Goal: Check status: Check status

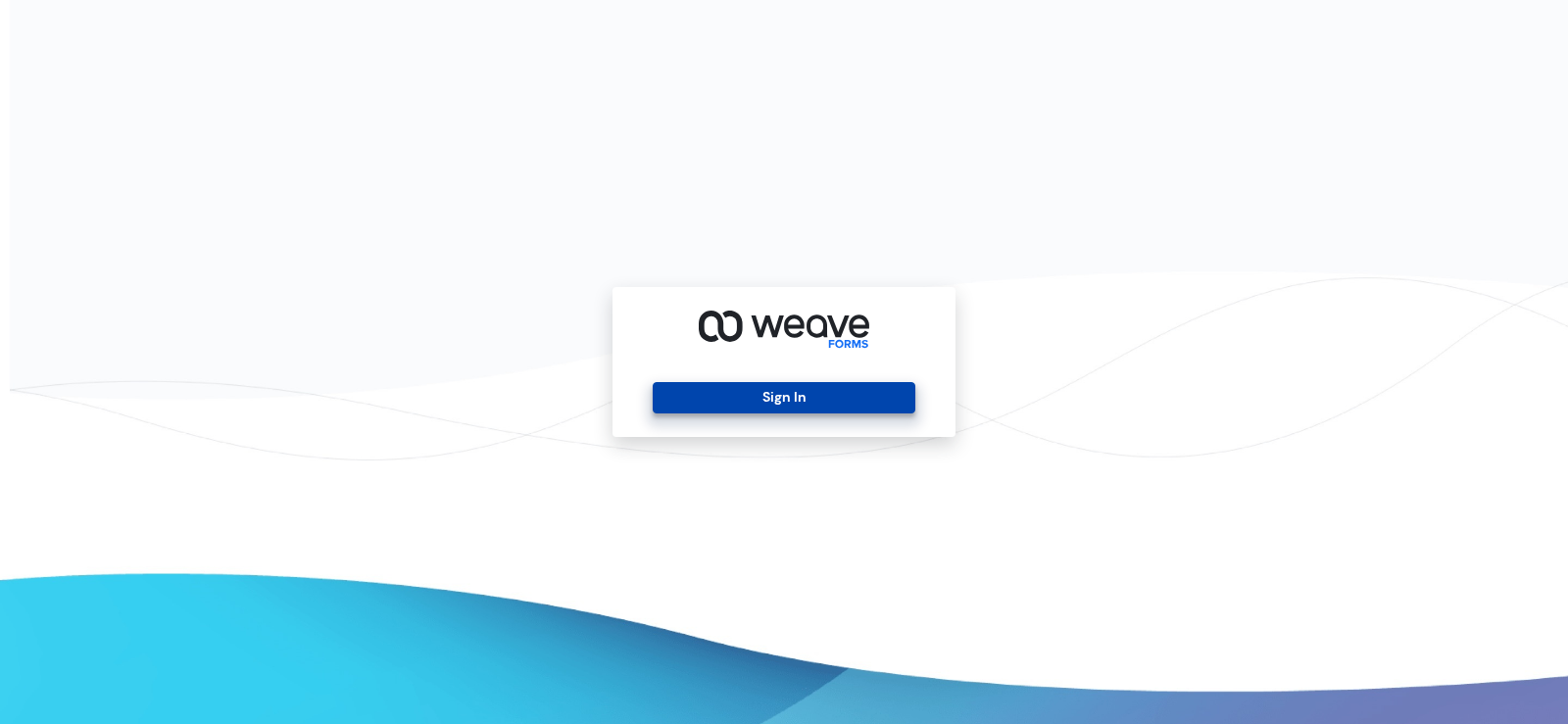
click at [733, 407] on button "Sign In" at bounding box center [783, 398] width 261 height 32
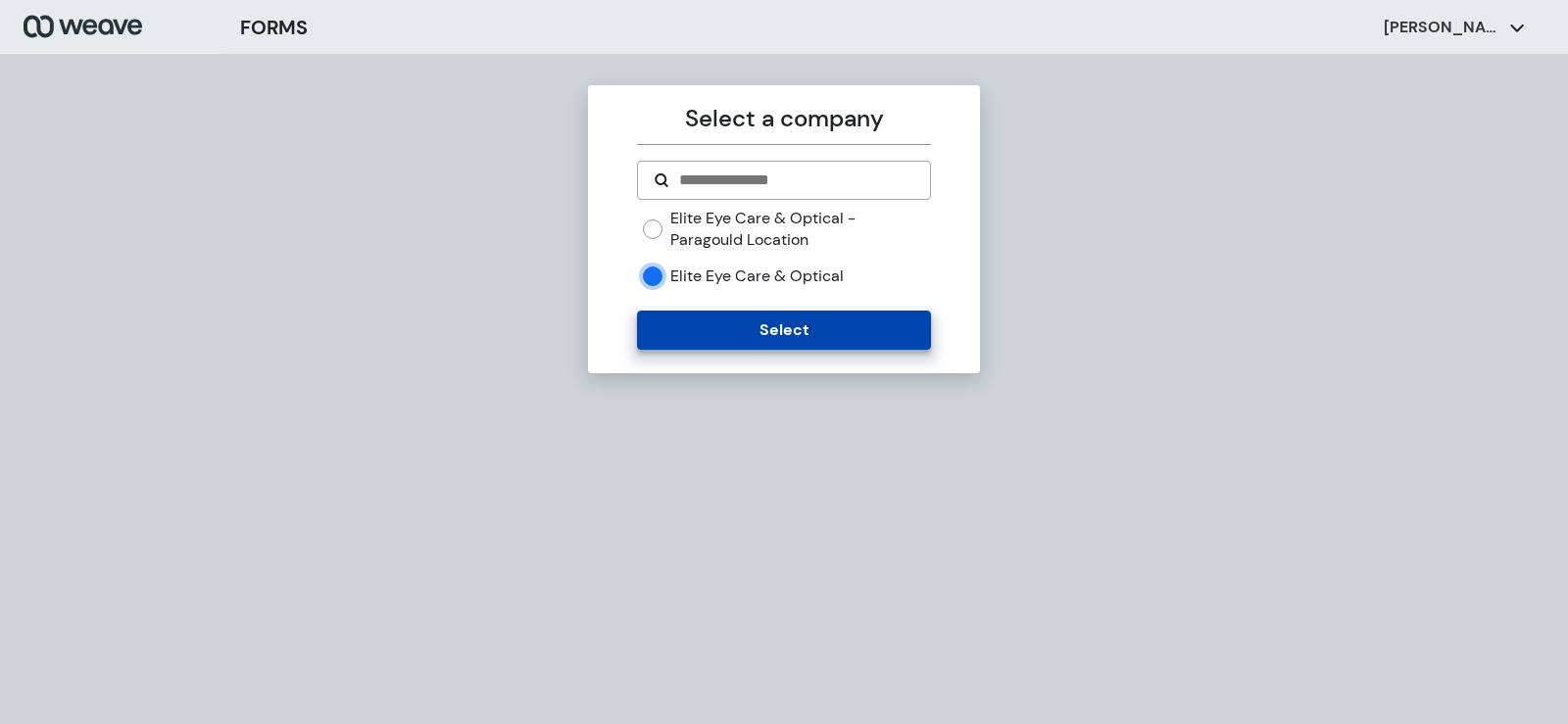
click at [689, 341] on button "Select" at bounding box center [783, 330] width 293 height 39
